Goal: Transaction & Acquisition: Purchase product/service

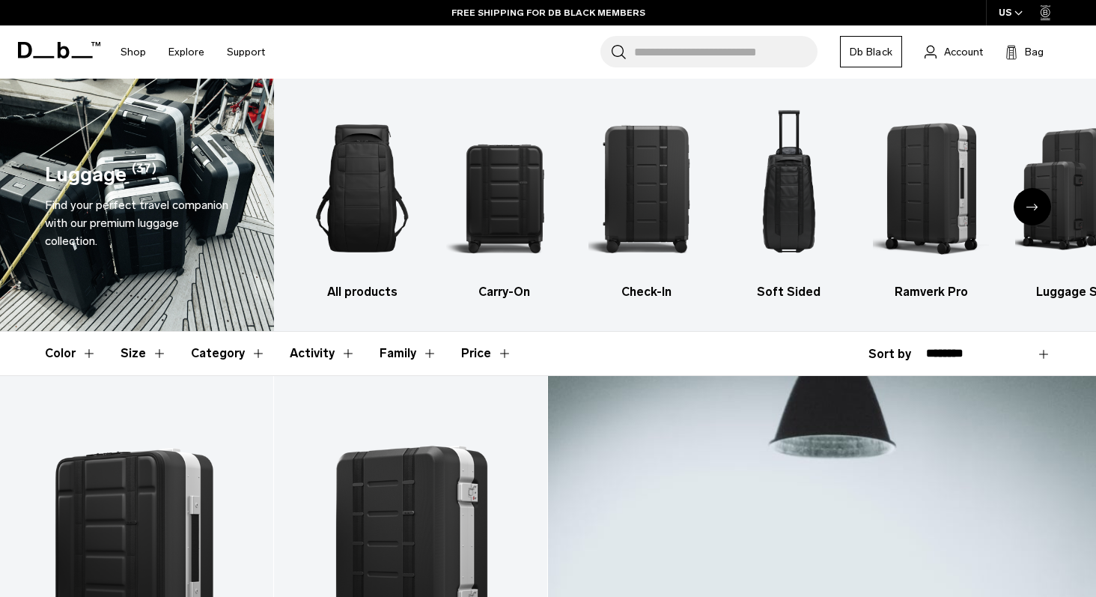
click at [249, 350] on button "Category" at bounding box center [228, 353] width 75 height 43
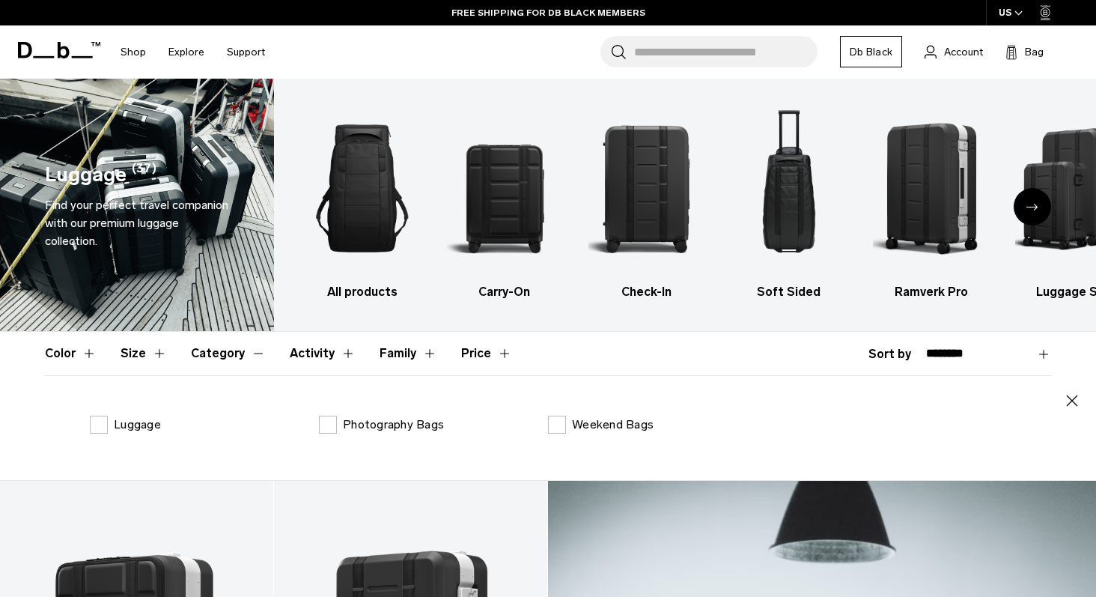
click at [249, 350] on button "Category" at bounding box center [228, 353] width 75 height 43
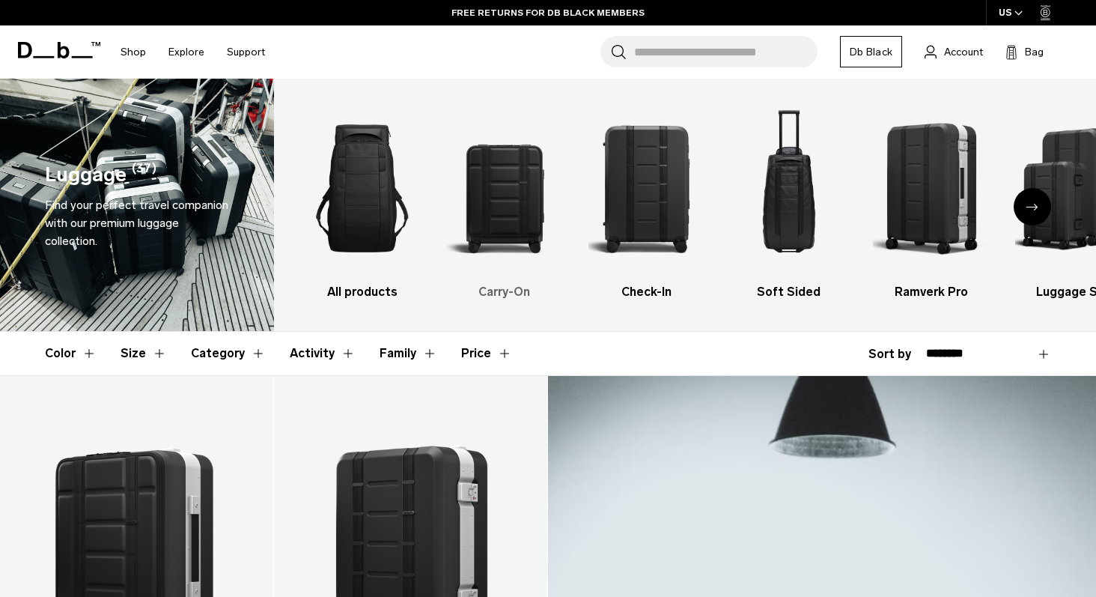
click at [506, 281] on link "Carry-On" at bounding box center [504, 201] width 116 height 200
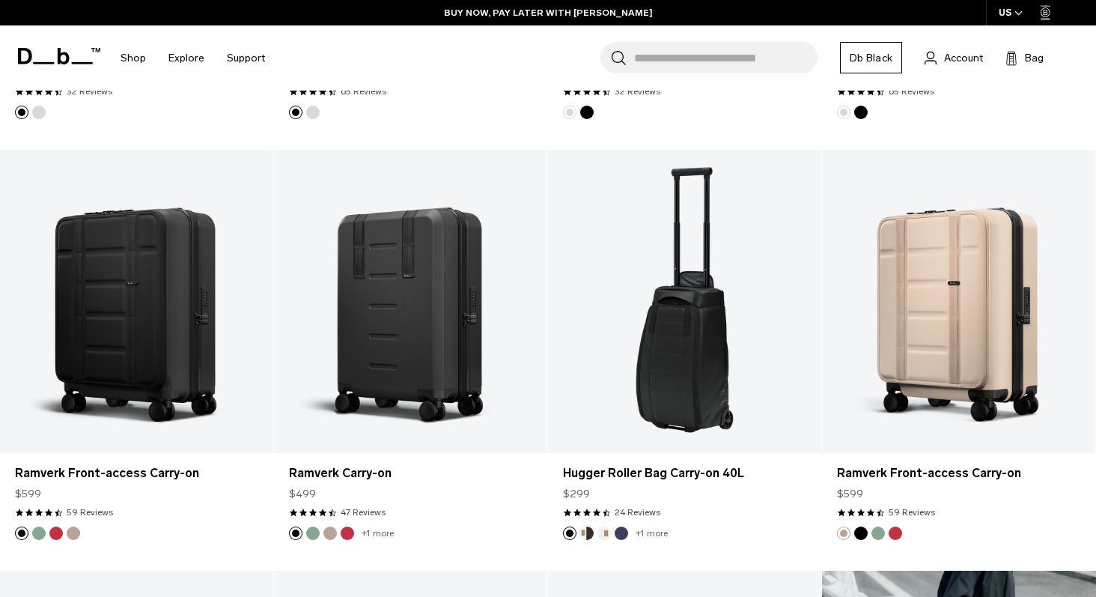
scroll to position [657, 0]
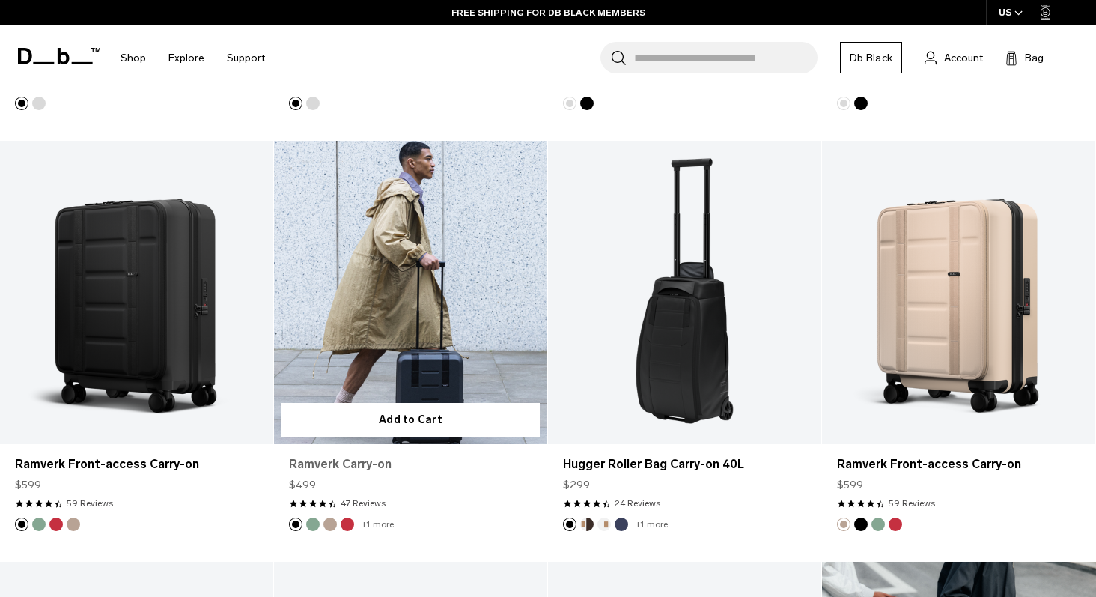
click at [469, 473] on link "Ramverk Carry-on" at bounding box center [410, 464] width 243 height 18
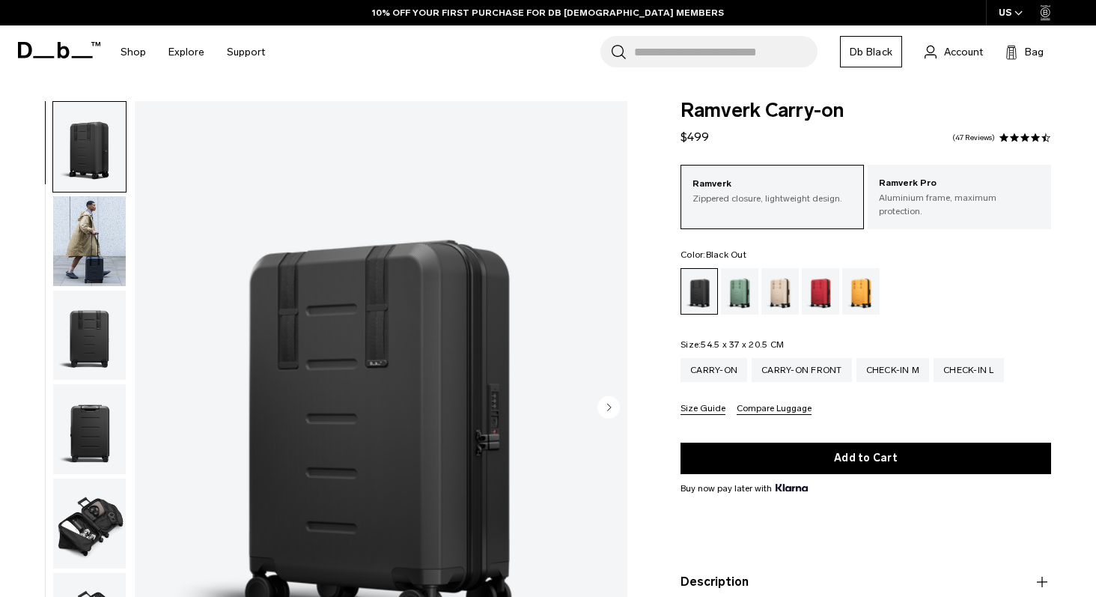
click at [94, 530] on img "button" at bounding box center [89, 524] width 73 height 90
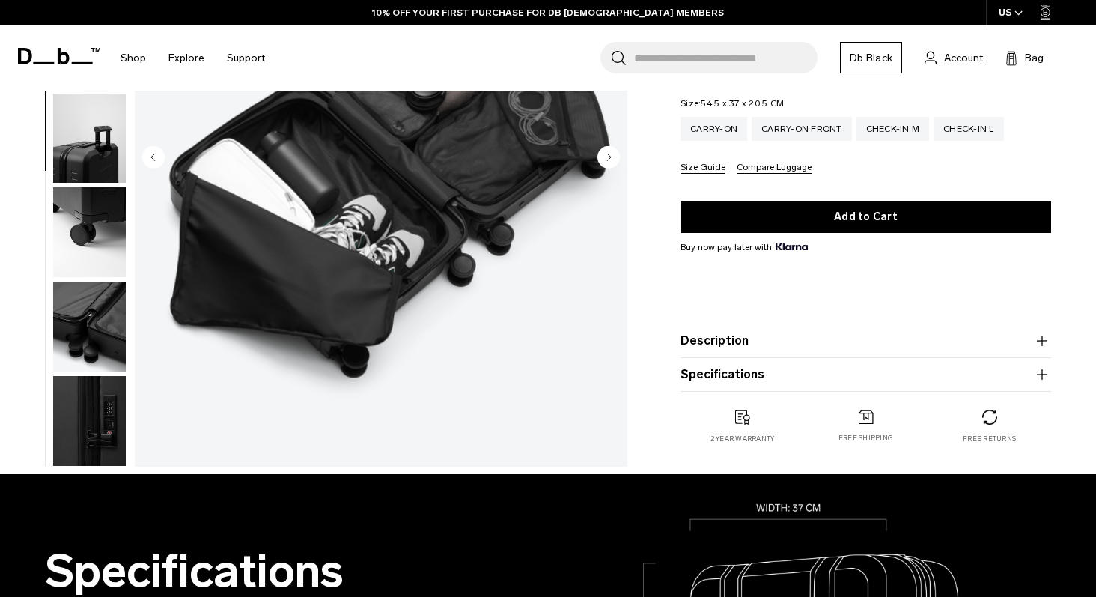
scroll to position [300, 0]
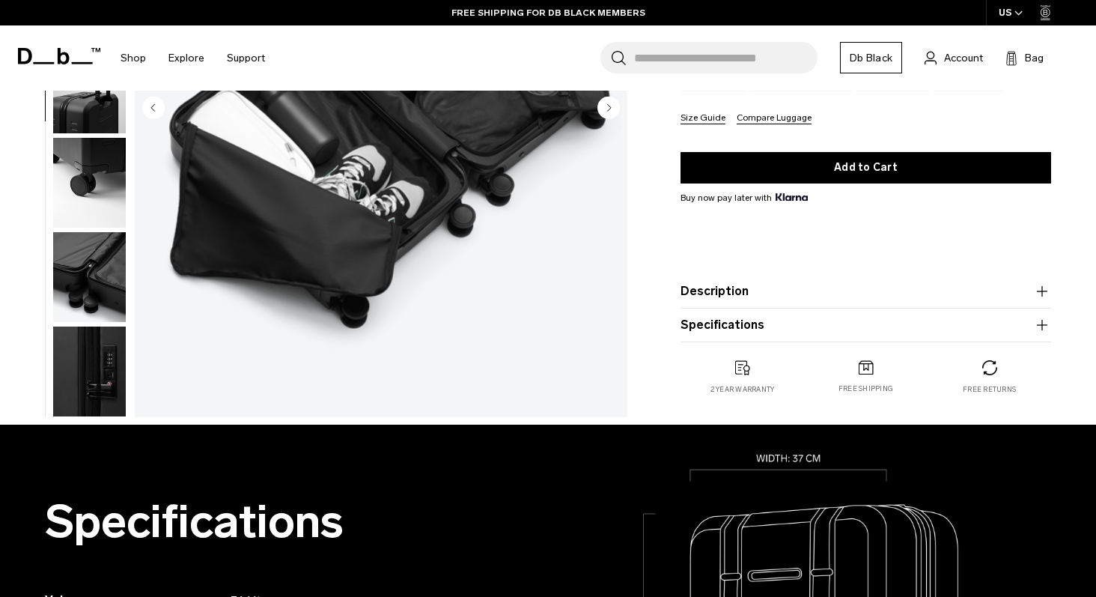
click at [112, 361] on img "button" at bounding box center [89, 372] width 73 height 90
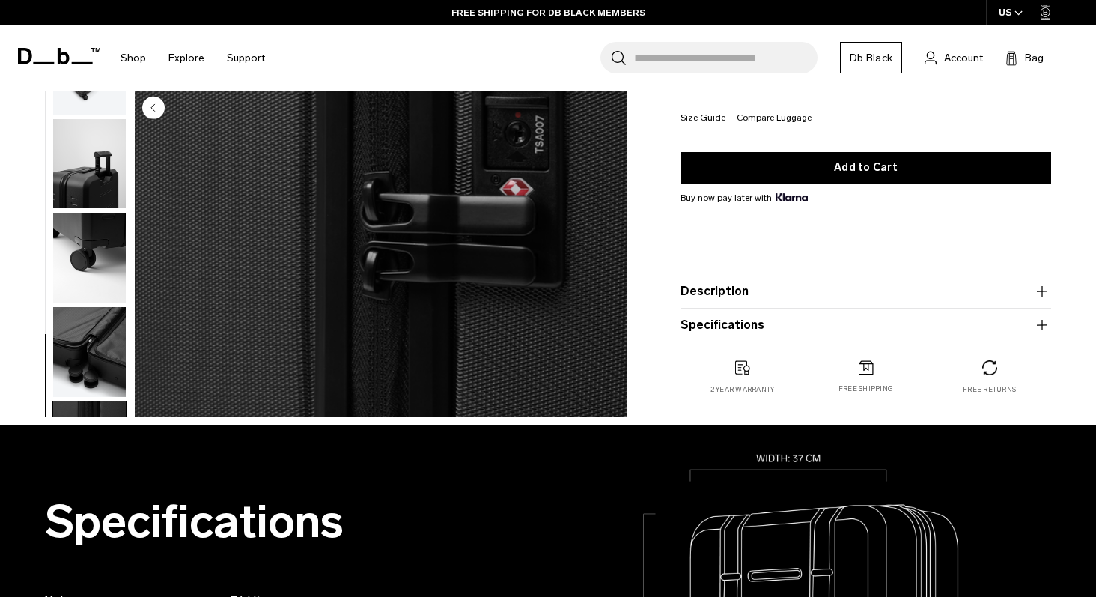
click at [109, 361] on img "button" at bounding box center [89, 352] width 73 height 90
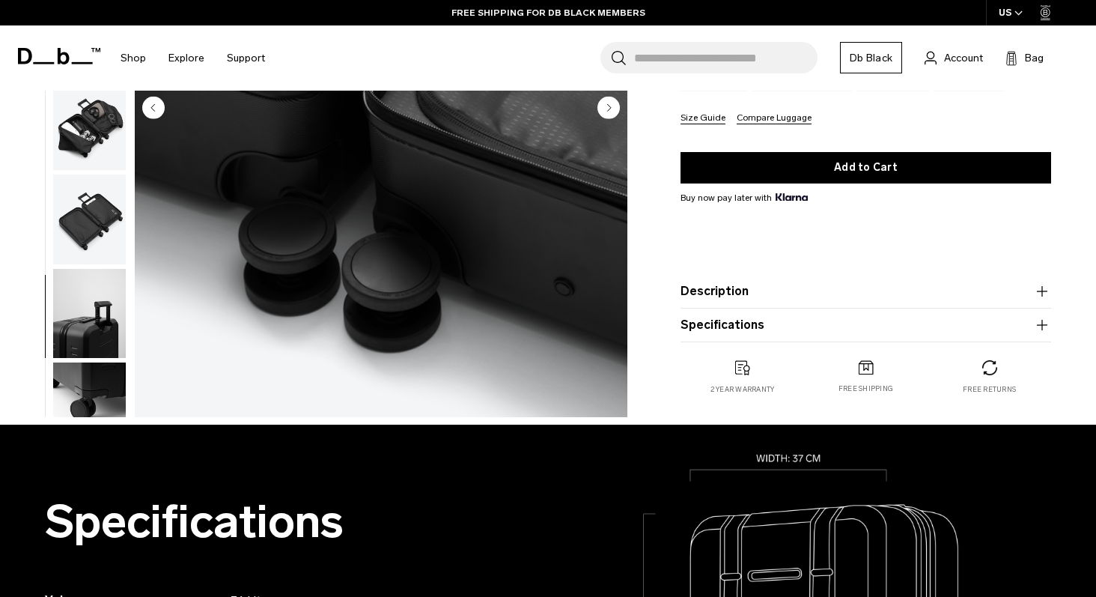
click at [108, 362] on button "button" at bounding box center [89, 407] width 74 height 91
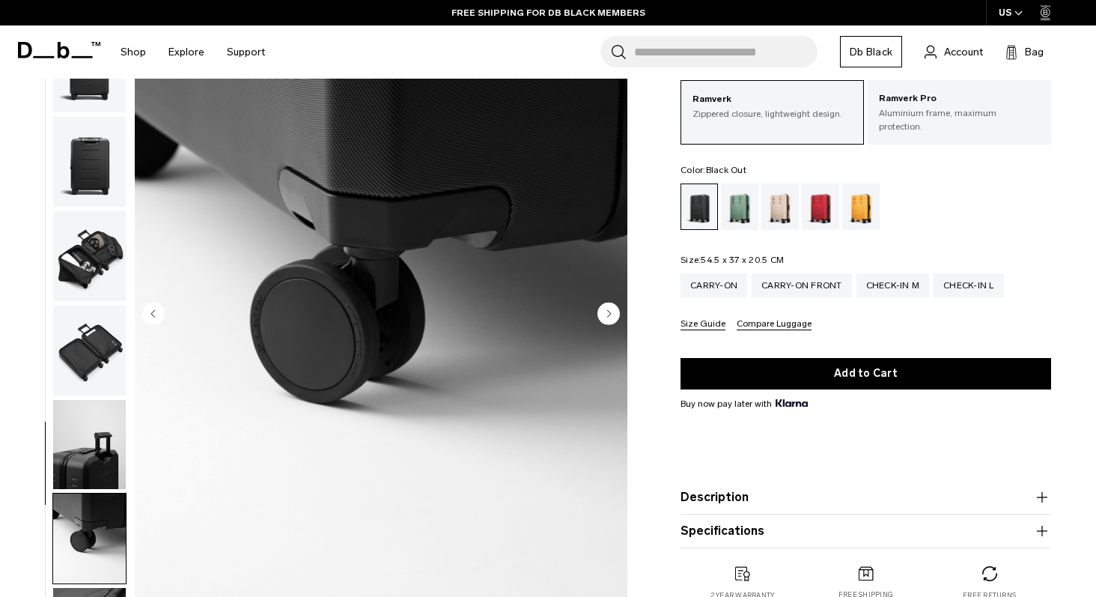
scroll to position [75, 0]
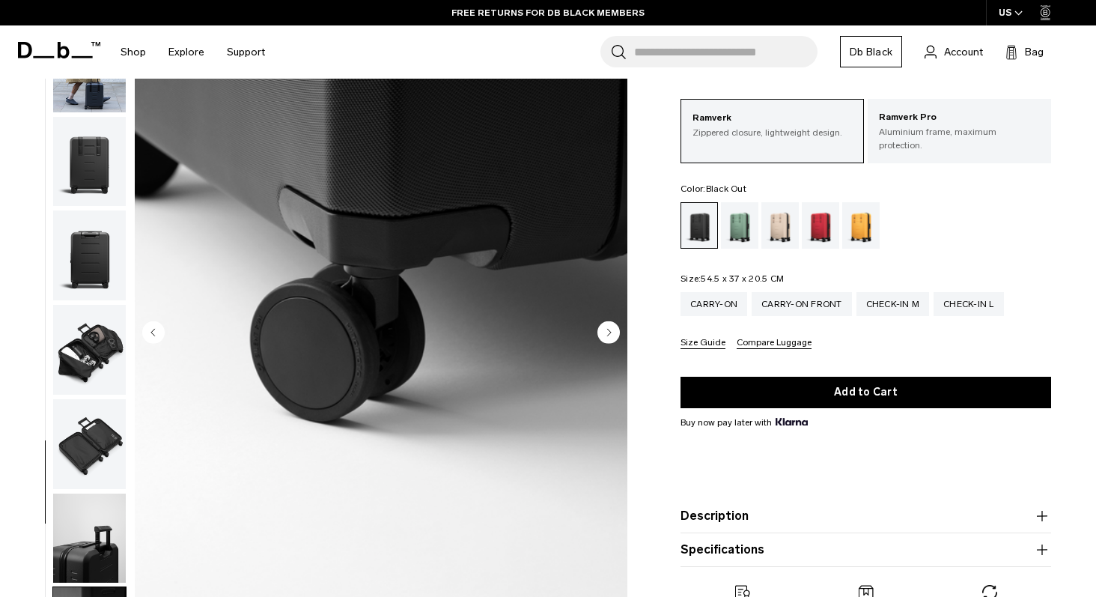
click at [82, 547] on img "button" at bounding box center [89, 539] width 73 height 90
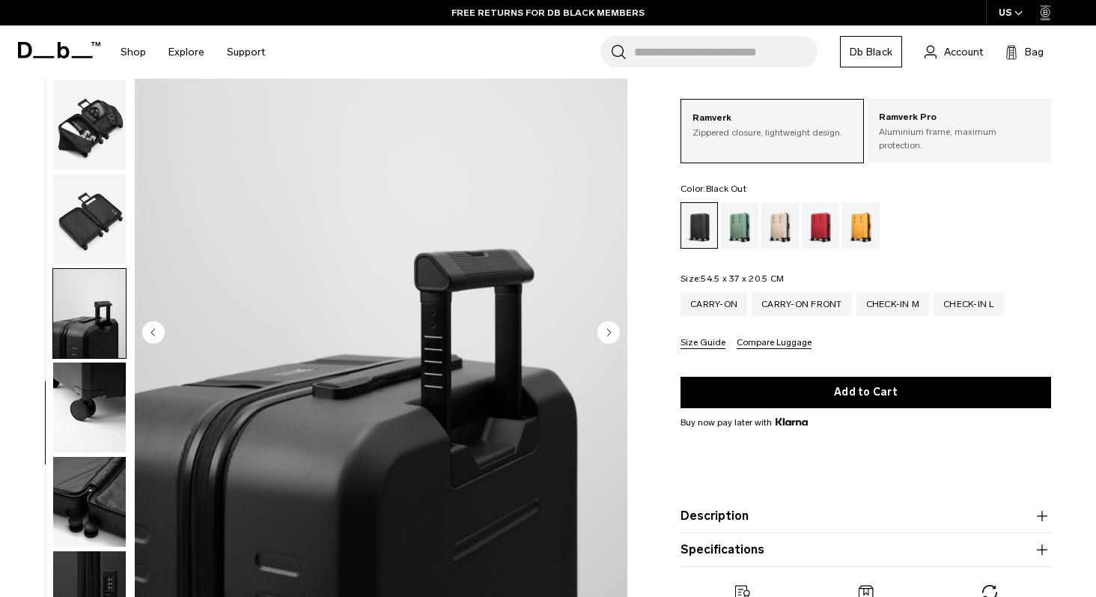
scroll to position [249, 0]
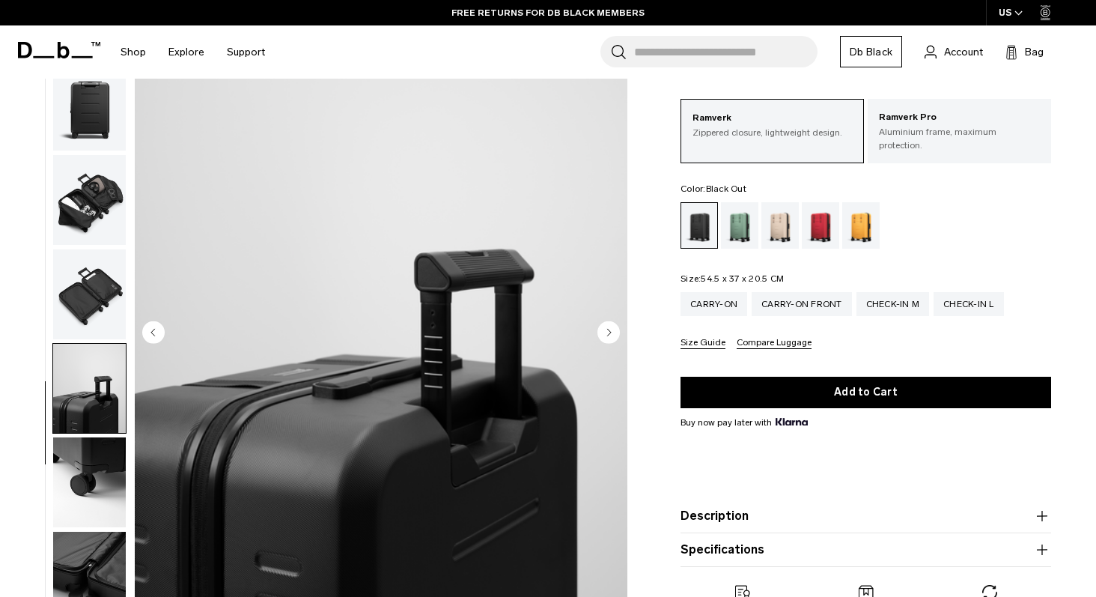
click at [76, 300] on img "button" at bounding box center [89, 294] width 73 height 90
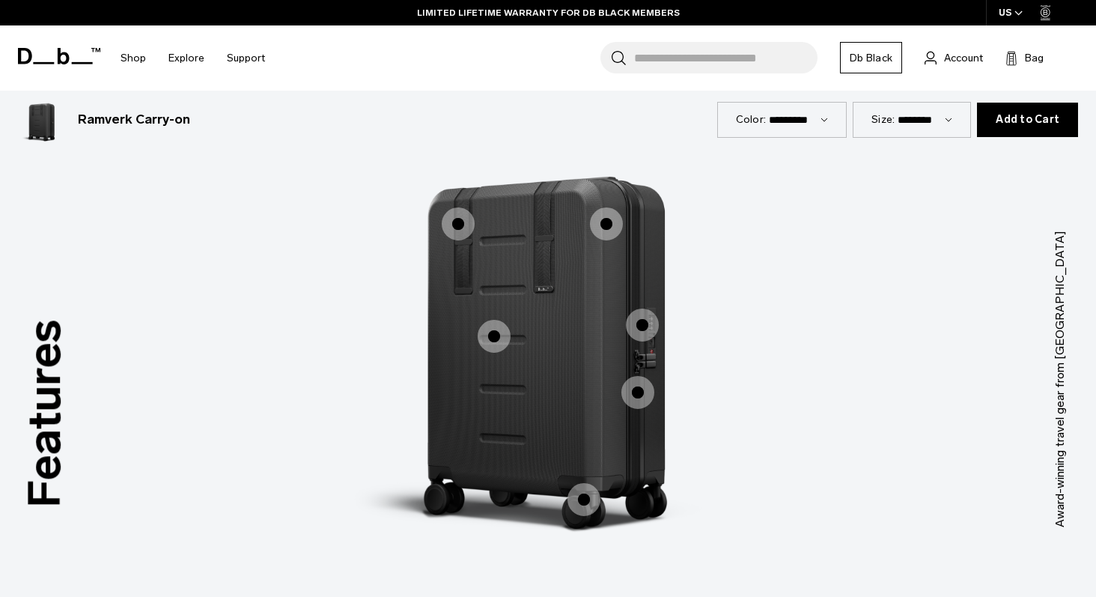
scroll to position [1273, 0]
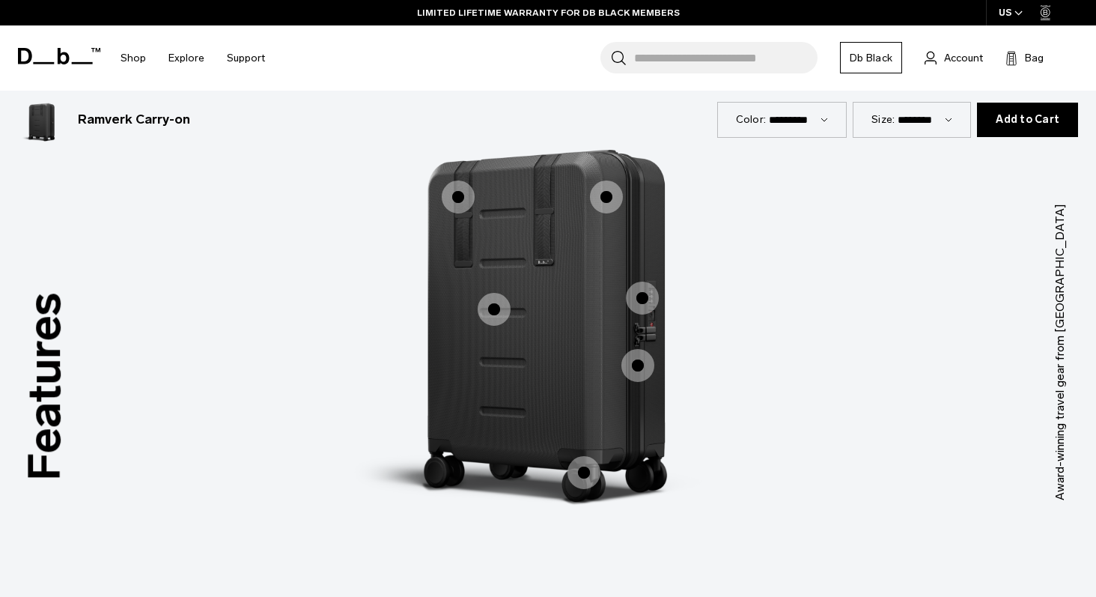
click at [448, 191] on span "1 / 3" at bounding box center [458, 196] width 33 height 33
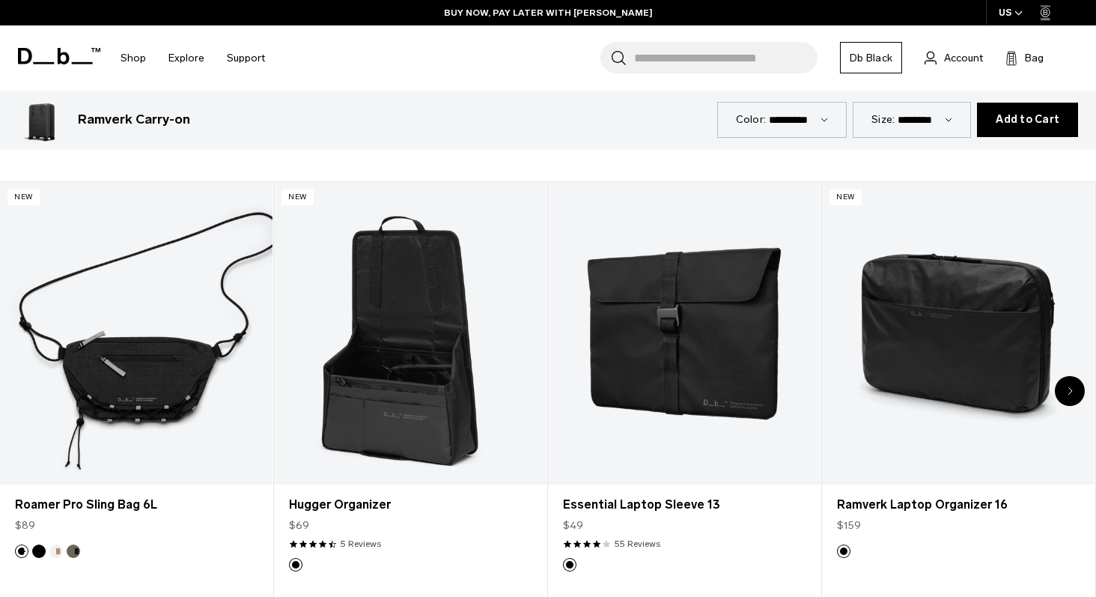
scroll to position [2472, 0]
